Goal: Information Seeking & Learning: Learn about a topic

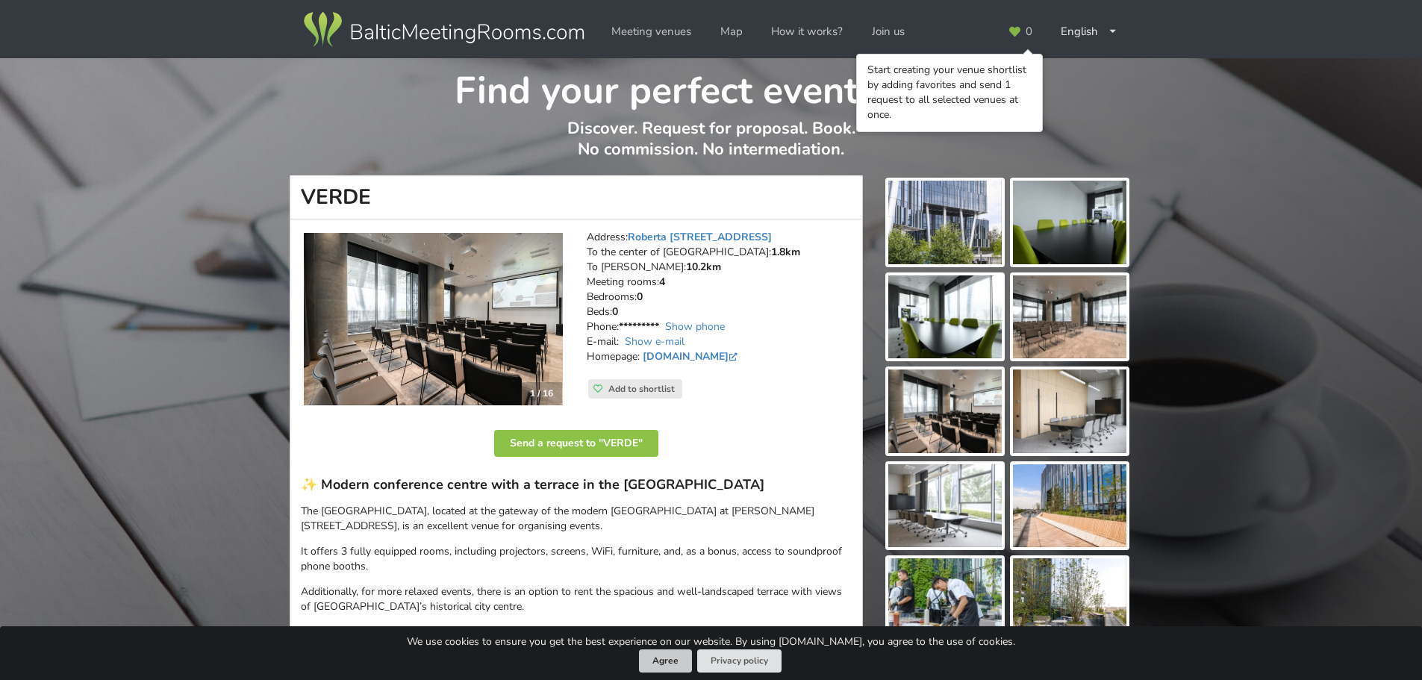
click at [671, 667] on button "Agree" at bounding box center [665, 661] width 53 height 23
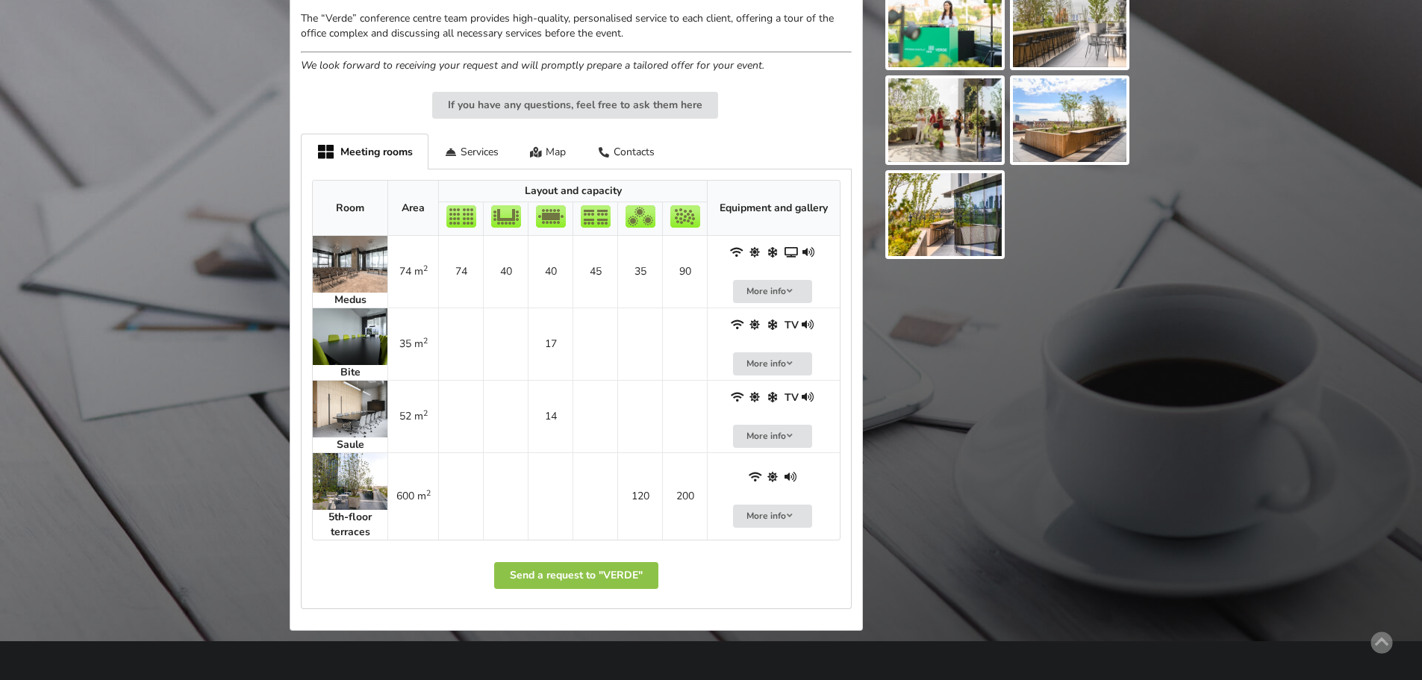
scroll to position [672, 0]
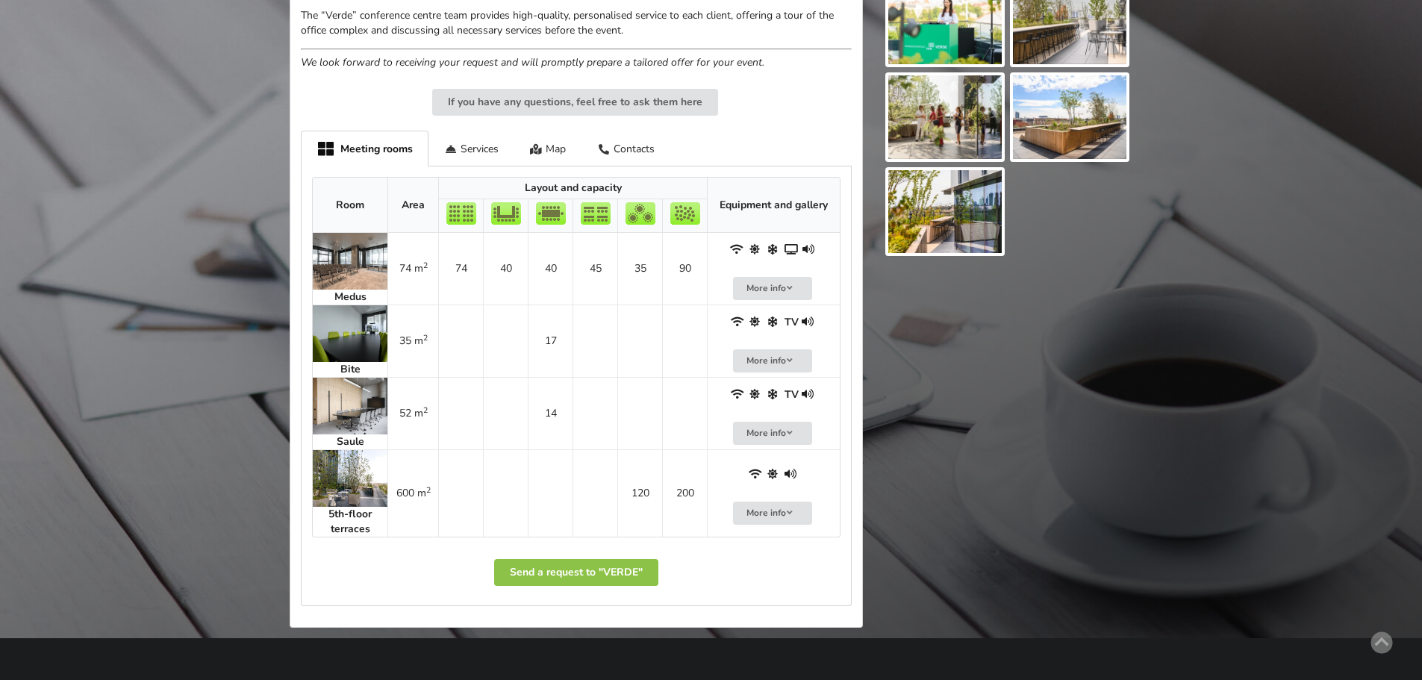
click at [355, 409] on img at bounding box center [350, 406] width 75 height 57
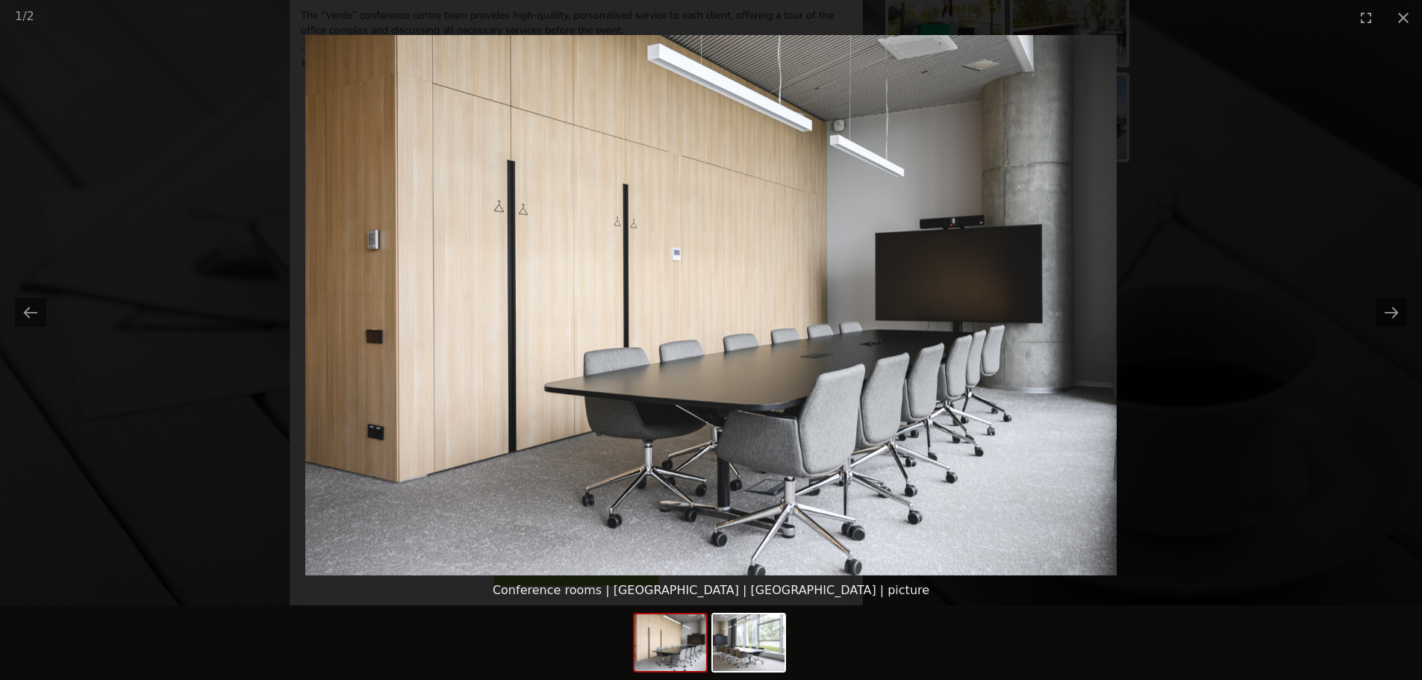
scroll to position [0, 0]
click at [1160, 496] on picture at bounding box center [711, 305] width 1422 height 541
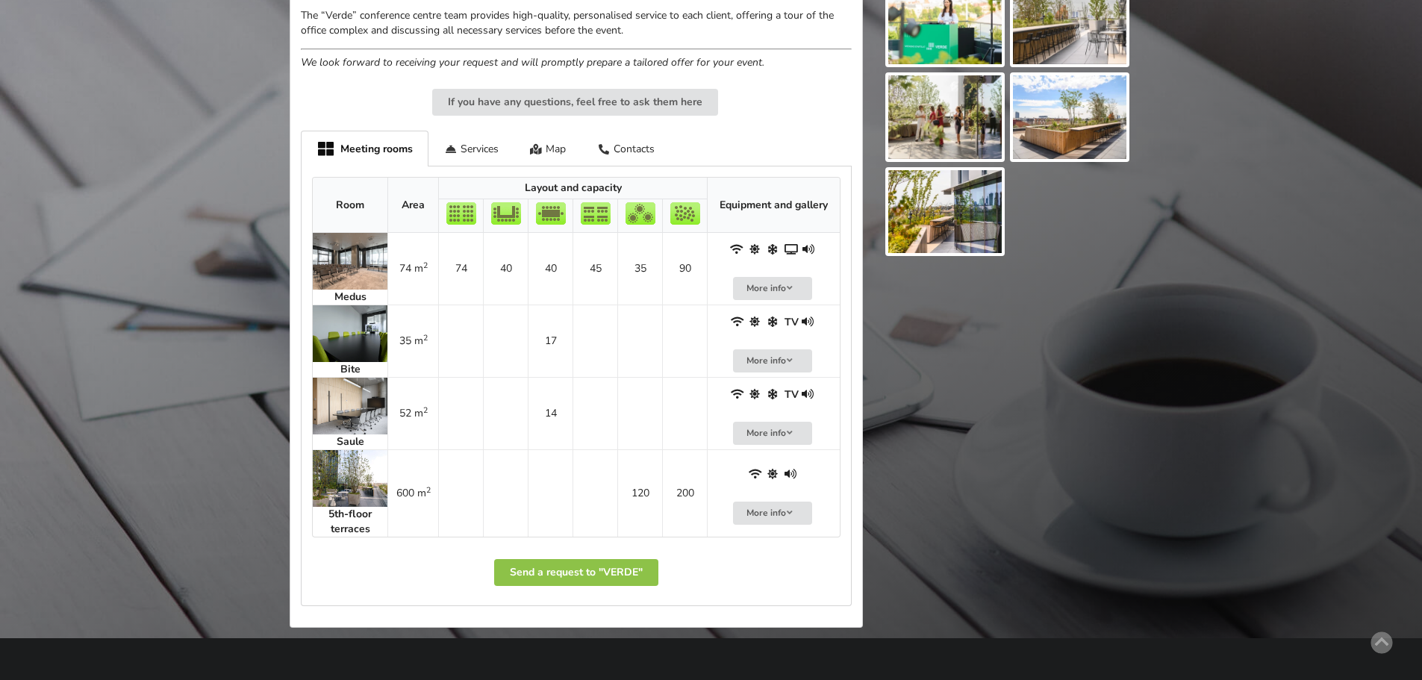
click at [332, 316] on img at bounding box center [350, 333] width 75 height 57
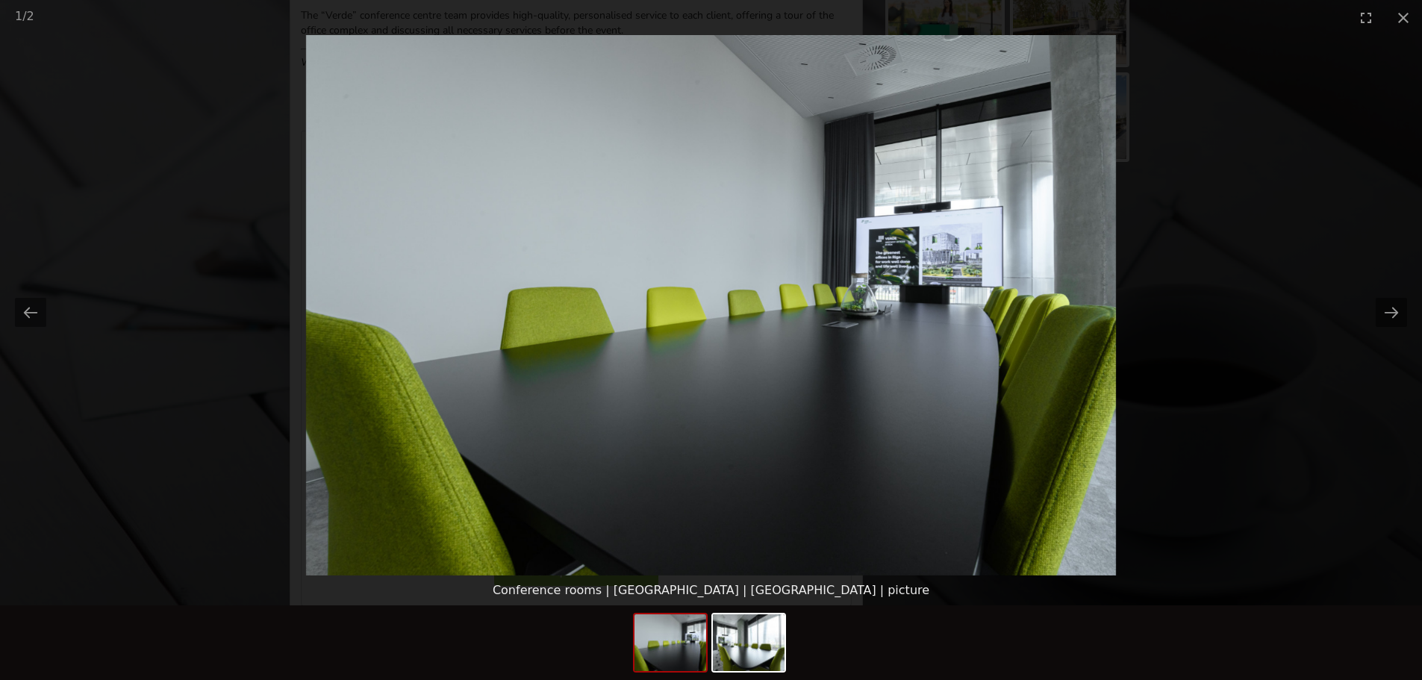
click at [1214, 552] on picture at bounding box center [711, 305] width 1422 height 541
